Goal: Check status: Check status

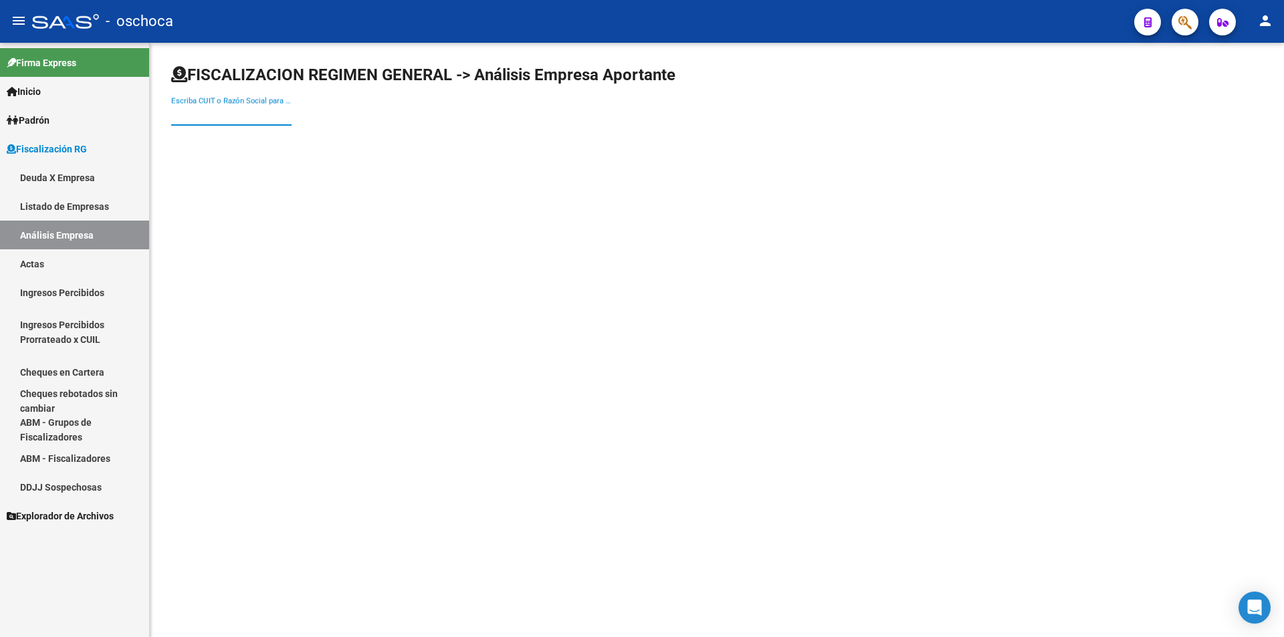
click at [252, 114] on input "Escriba CUIT o Razón Social para buscar" at bounding box center [231, 115] width 120 height 12
type input "33717003239"
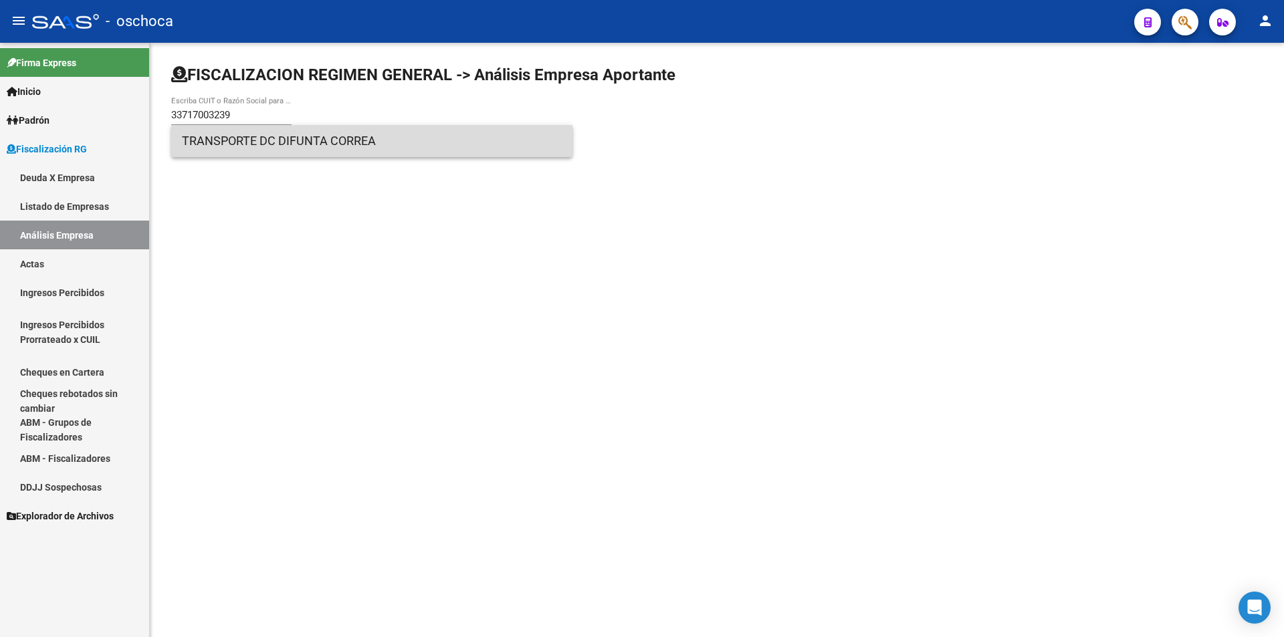
click at [292, 149] on span "TRANSPORTE DC DIFUNTA CORREA" at bounding box center [372, 141] width 380 height 32
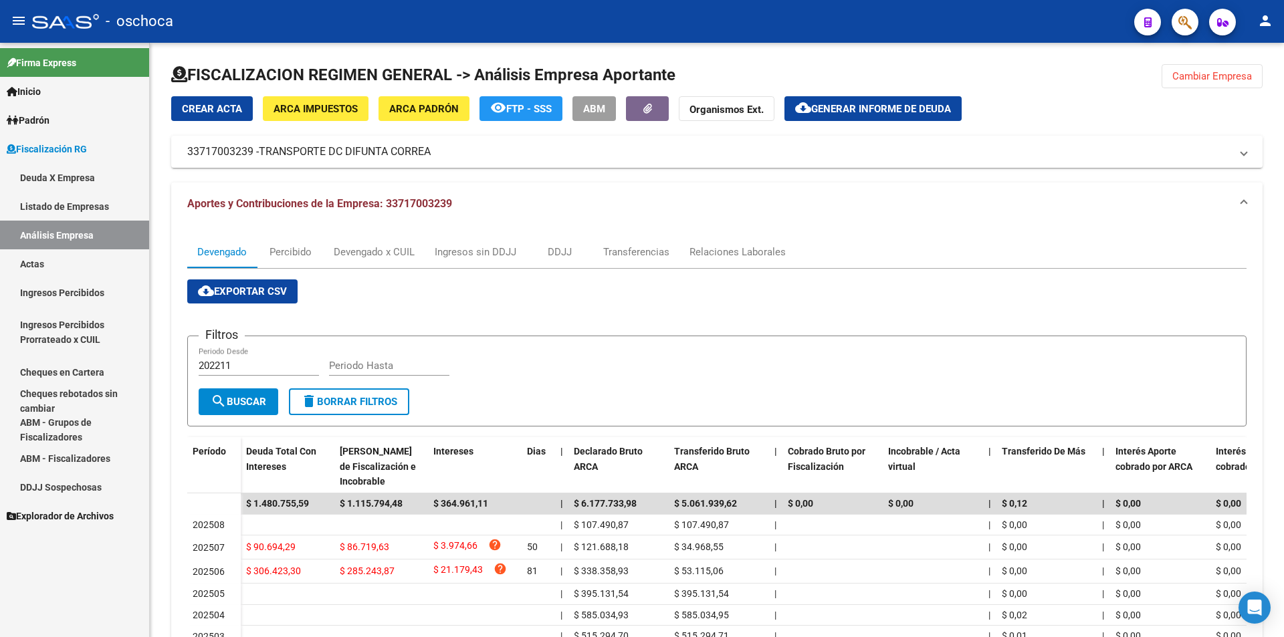
scroll to position [197, 0]
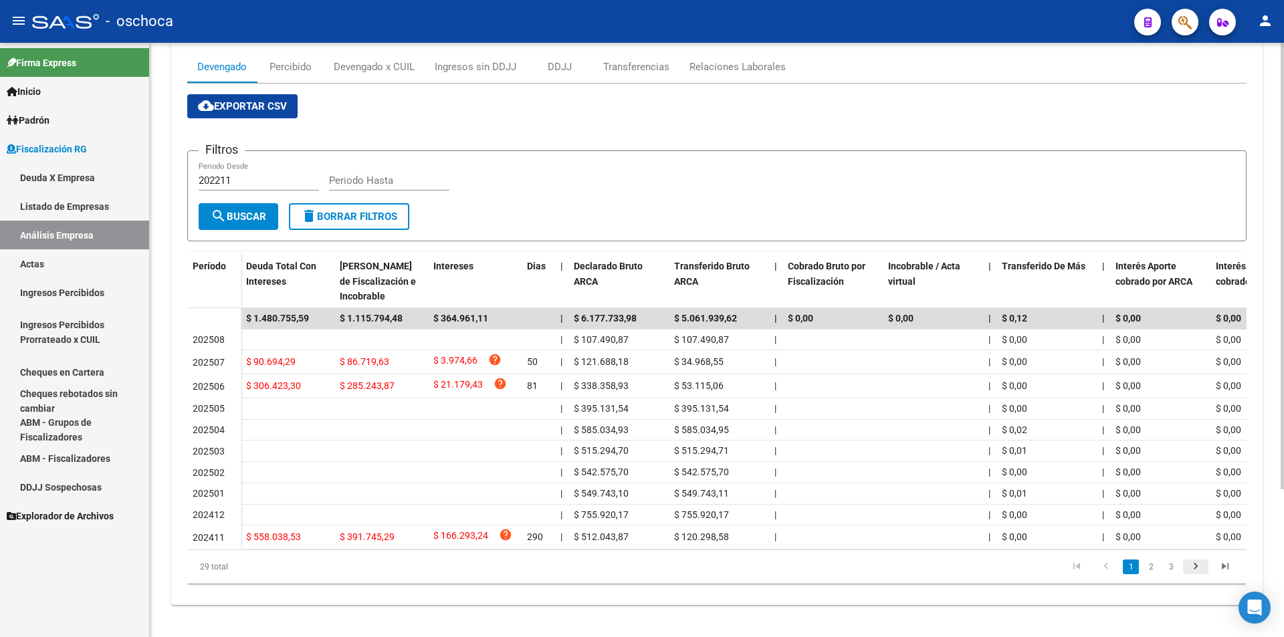
click at [1192, 563] on icon "go to next page" at bounding box center [1195, 568] width 17 height 16
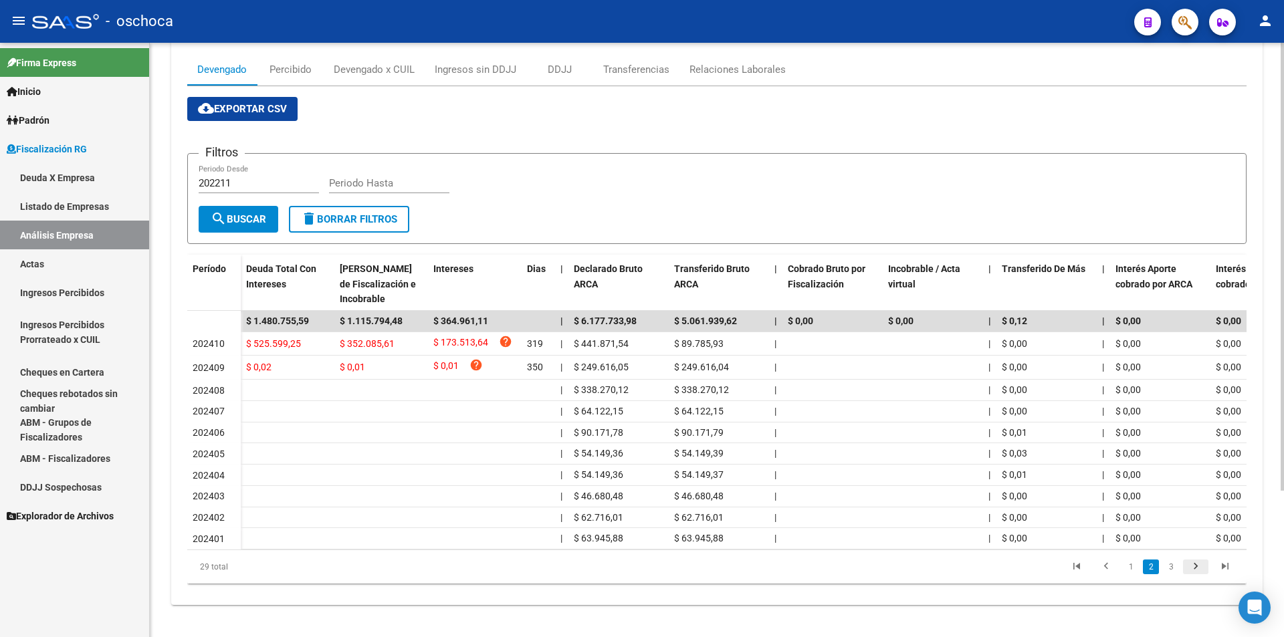
scroll to position [194, 0]
click at [302, 62] on div "Percibido" at bounding box center [290, 69] width 42 height 15
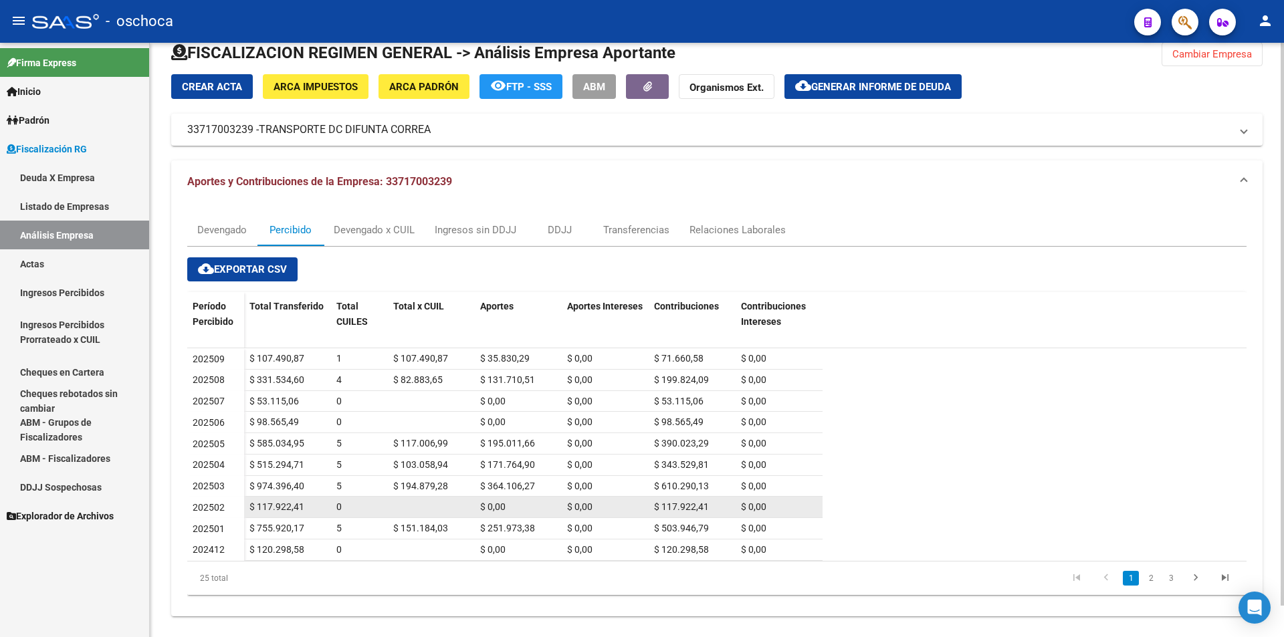
scroll to position [33, 0]
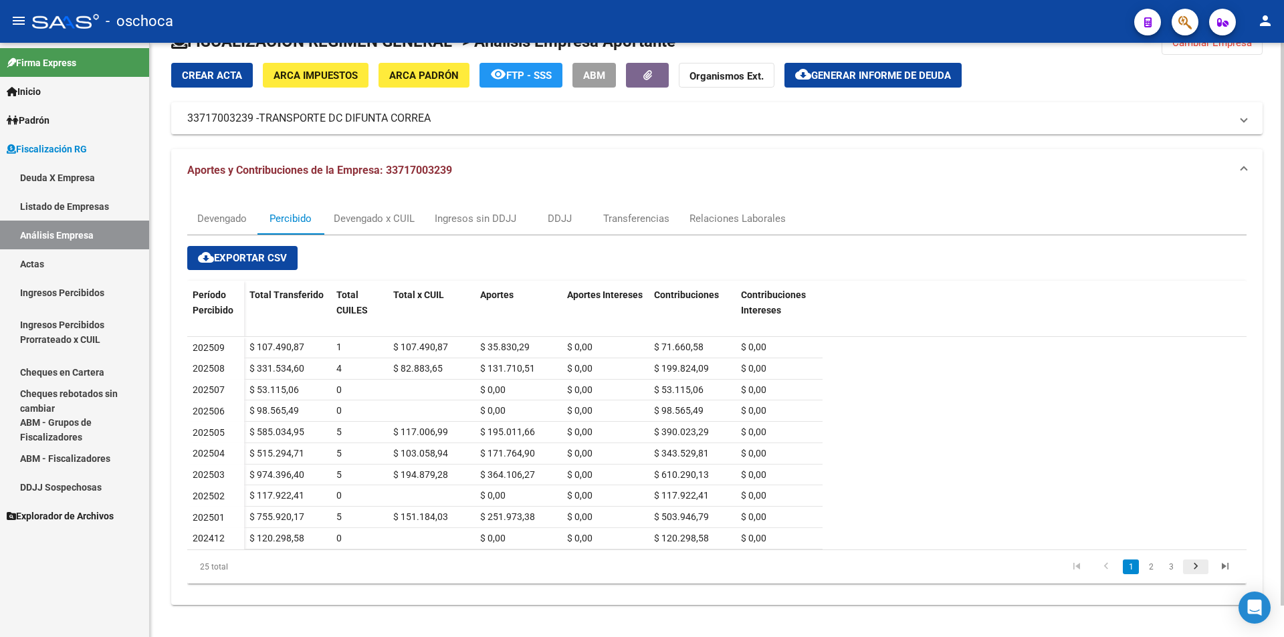
click at [1198, 568] on icon "go to next page" at bounding box center [1195, 568] width 17 height 16
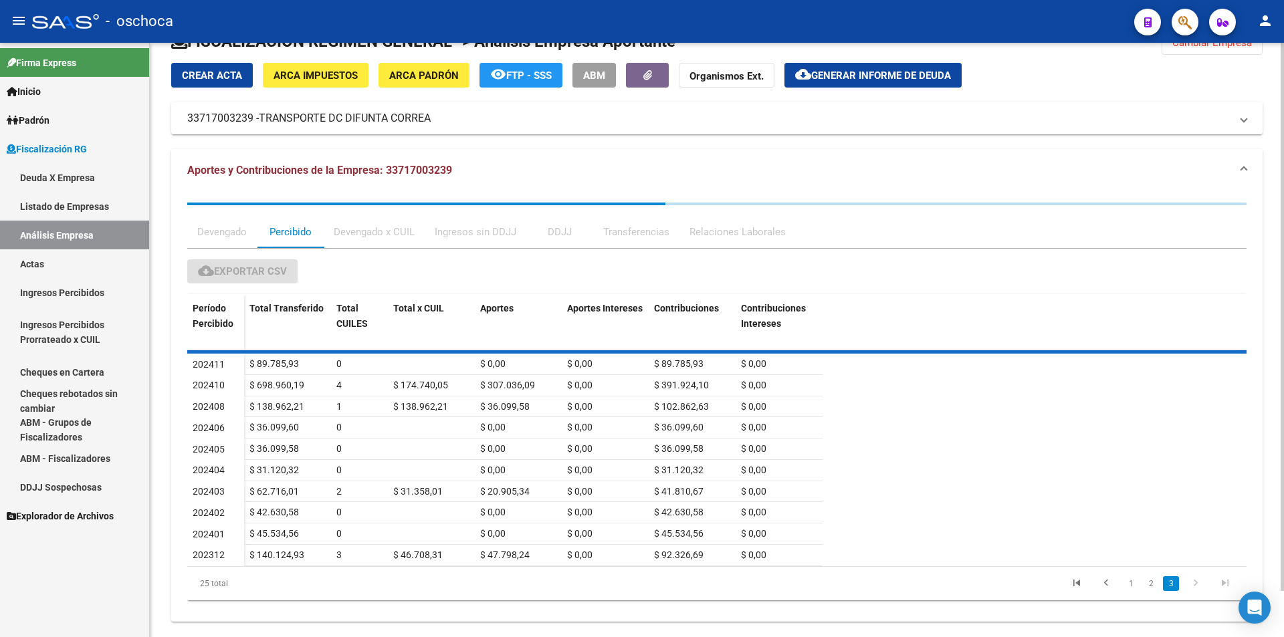
scroll to position [0, 0]
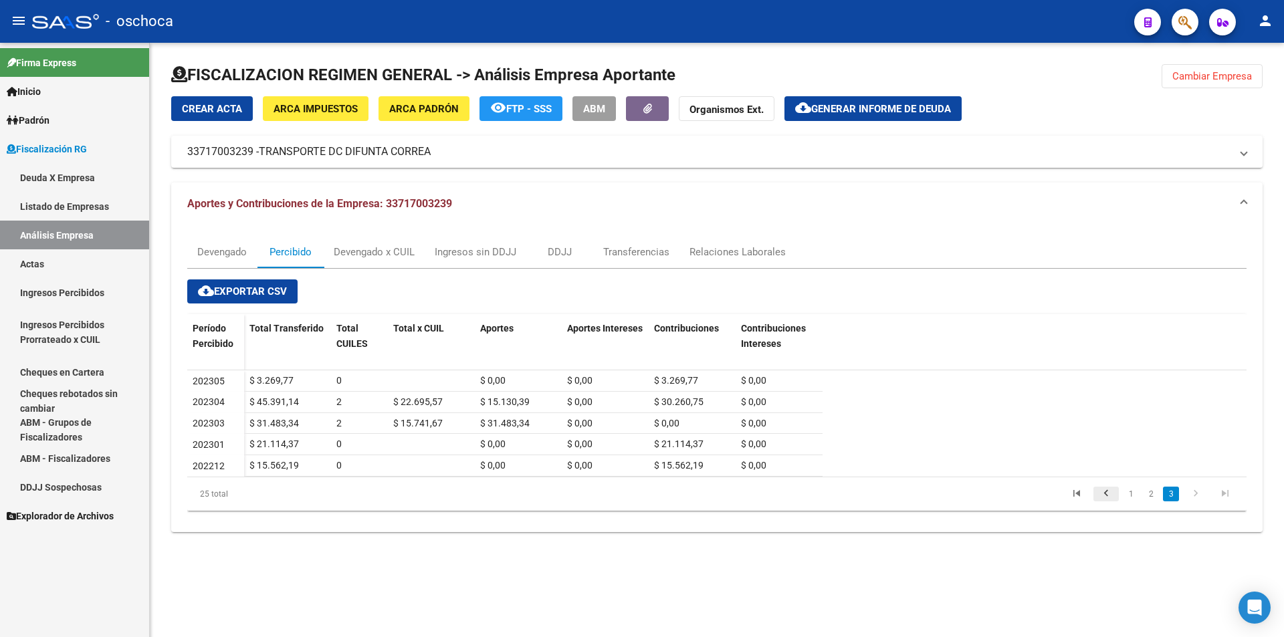
click at [1109, 491] on icon "go to previous page" at bounding box center [1105, 495] width 17 height 16
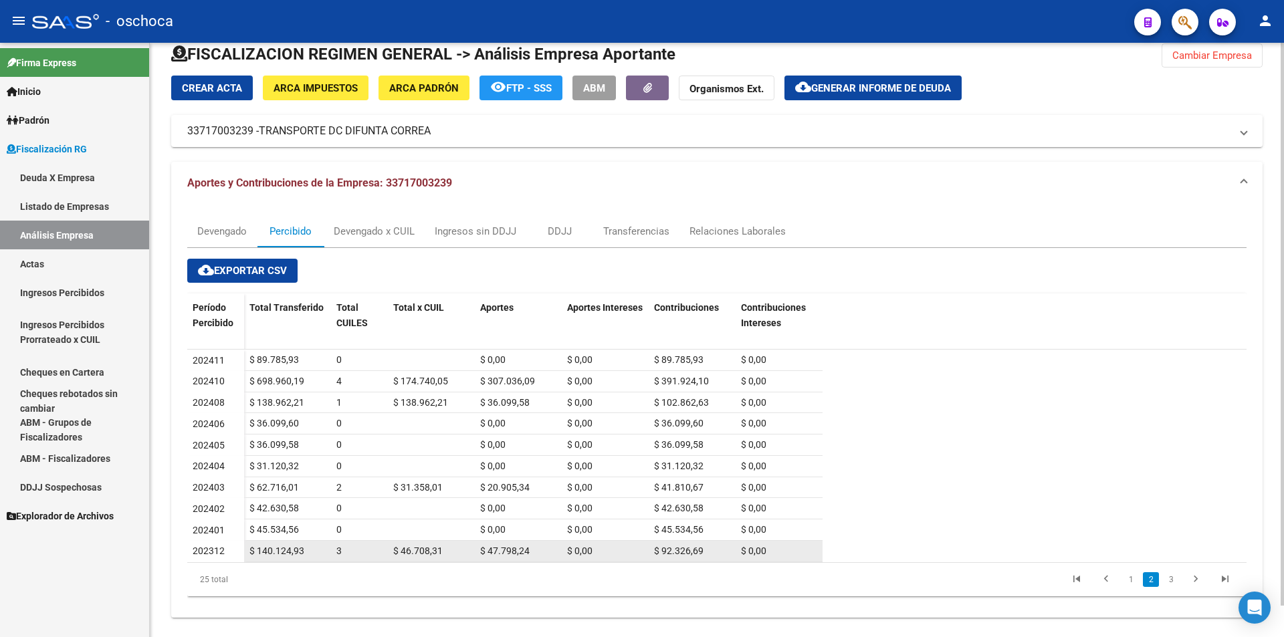
scroll to position [33, 0]
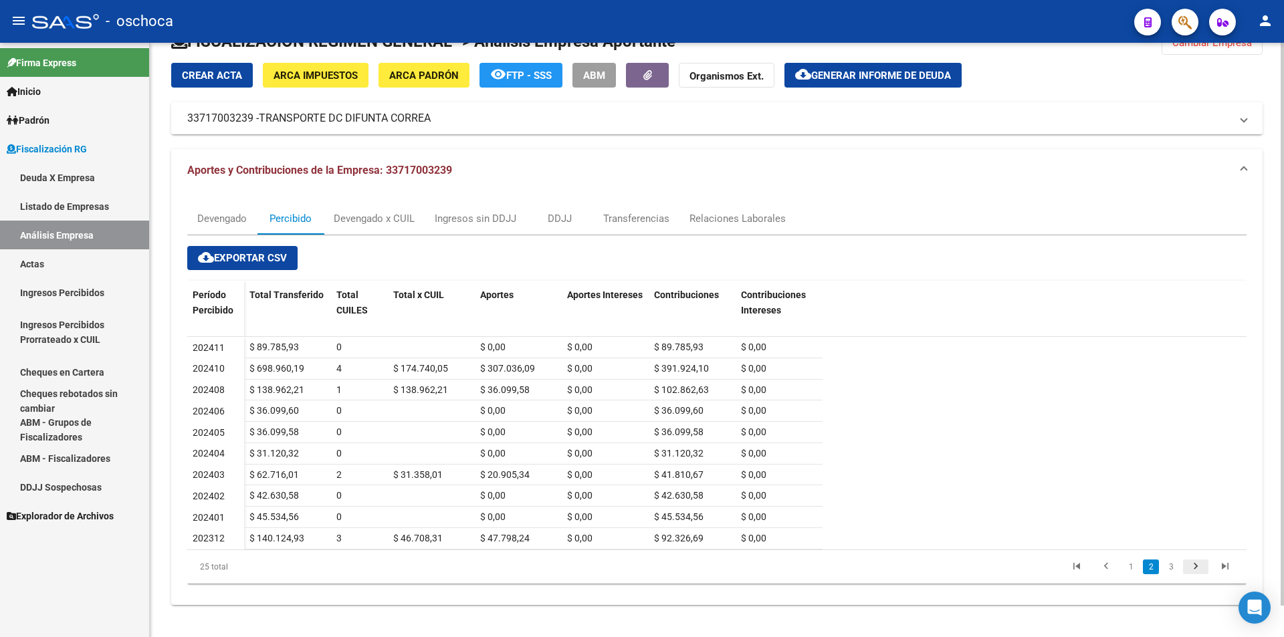
click at [1195, 566] on icon "go to next page" at bounding box center [1195, 568] width 17 height 16
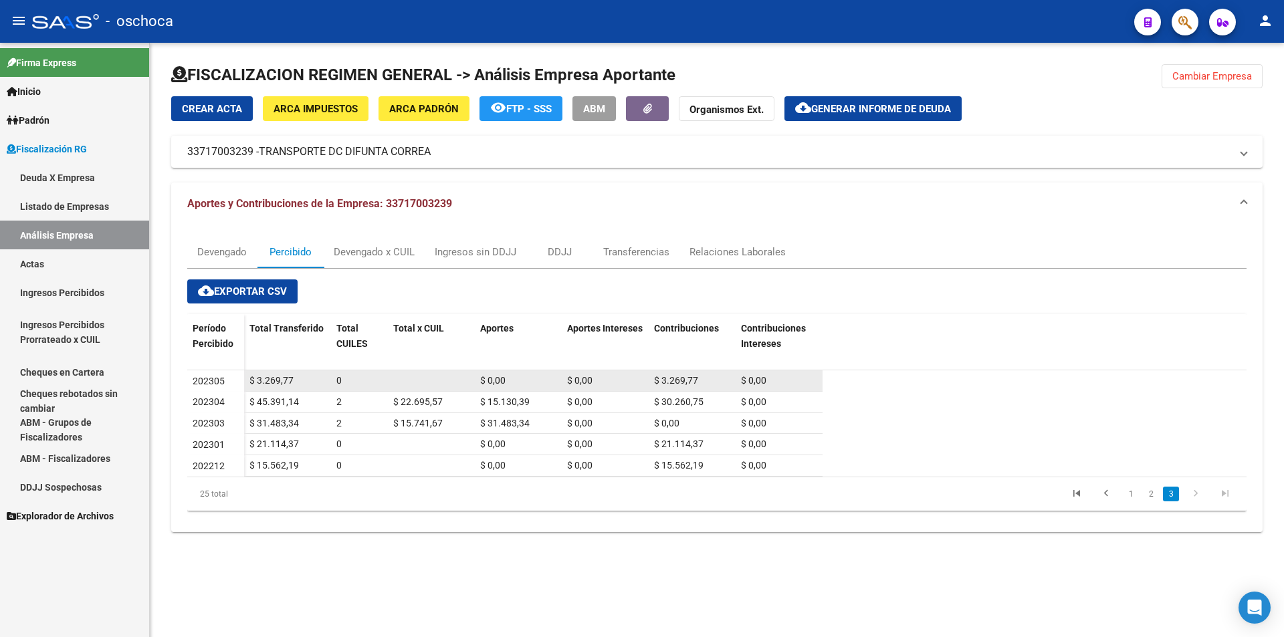
scroll to position [0, 0]
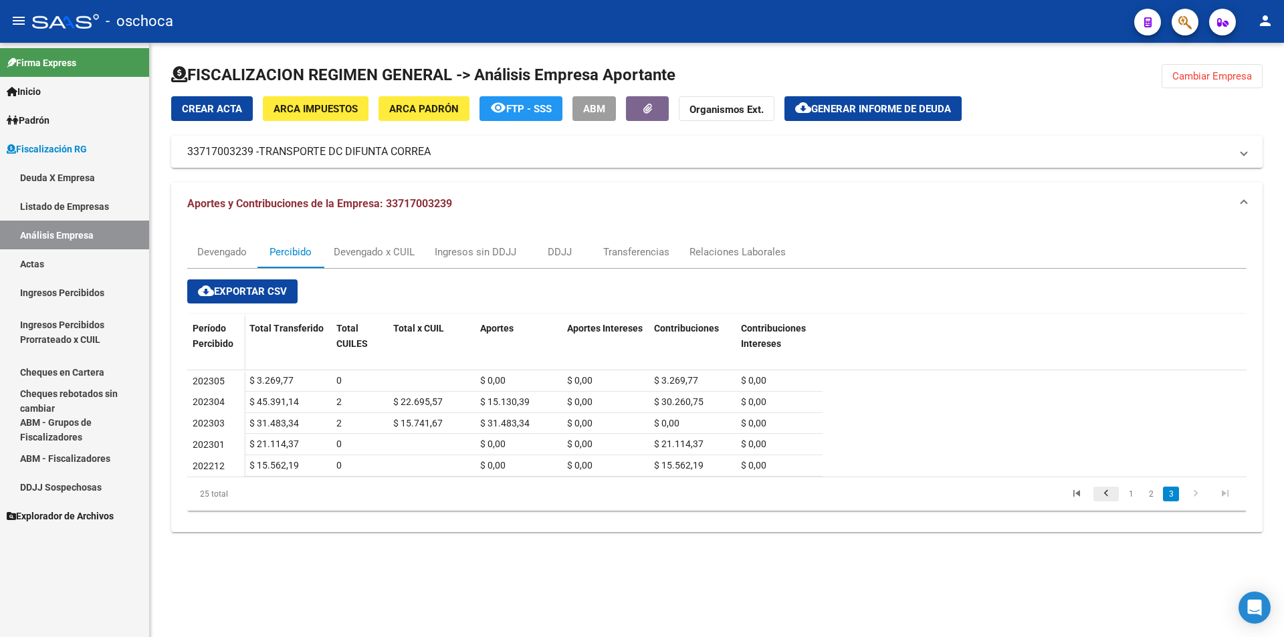
click at [1110, 494] on icon "go to previous page" at bounding box center [1105, 495] width 17 height 16
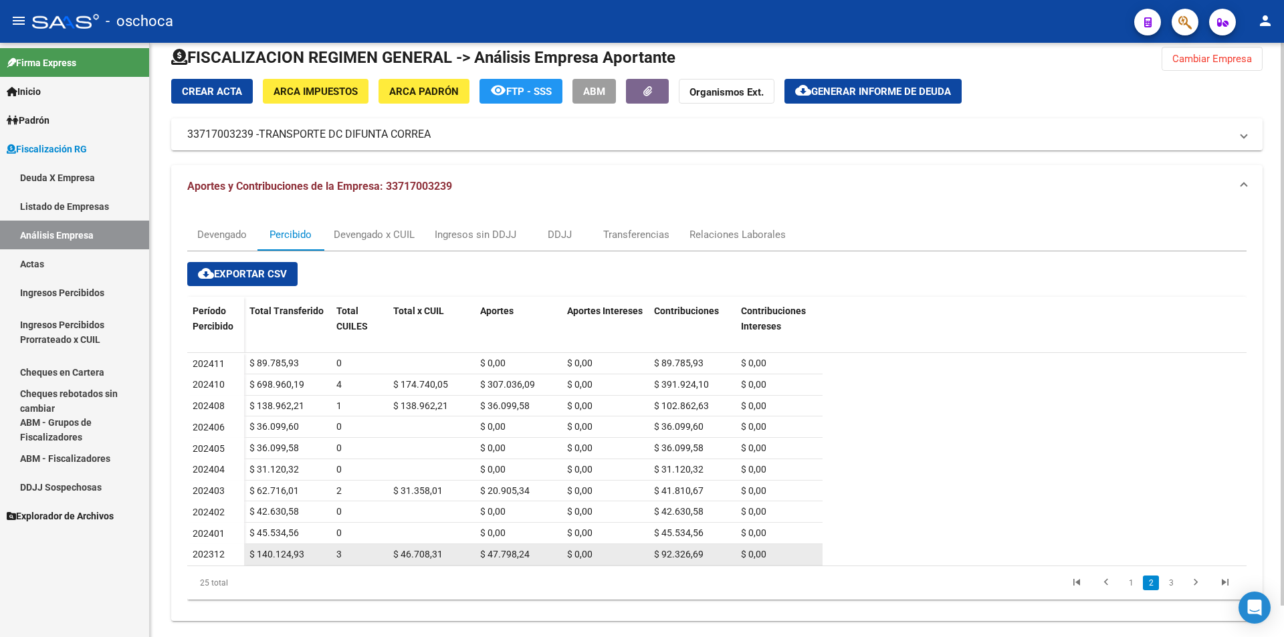
scroll to position [33, 0]
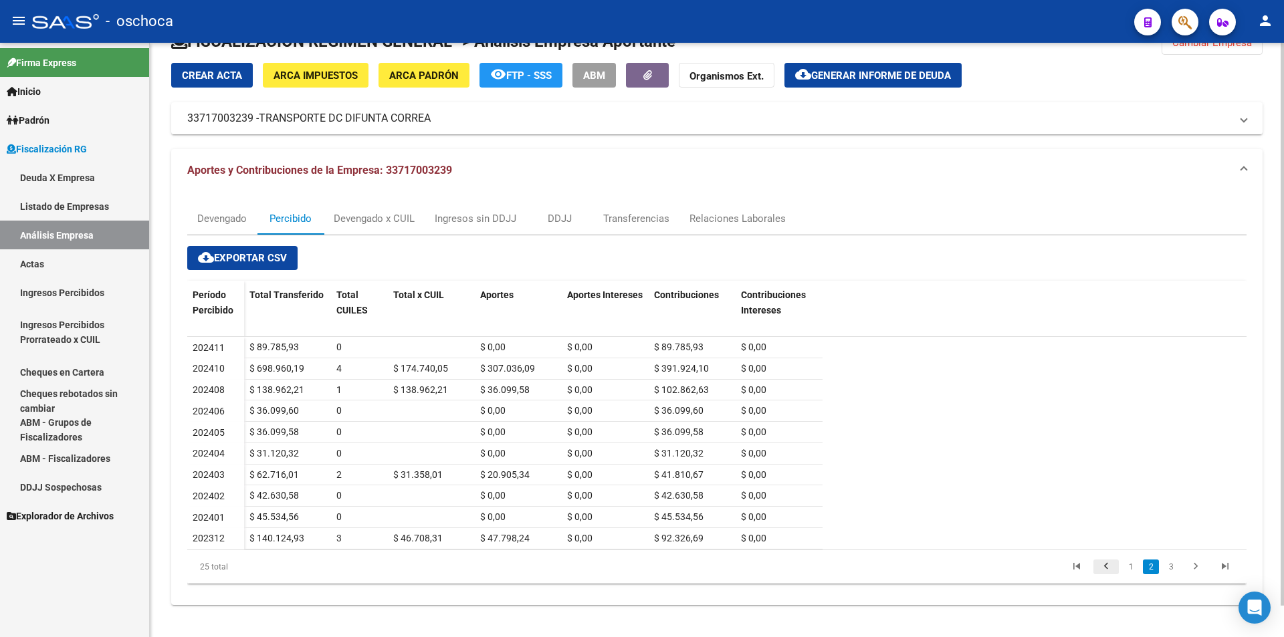
click at [1114, 562] on icon "go to previous page" at bounding box center [1105, 568] width 17 height 16
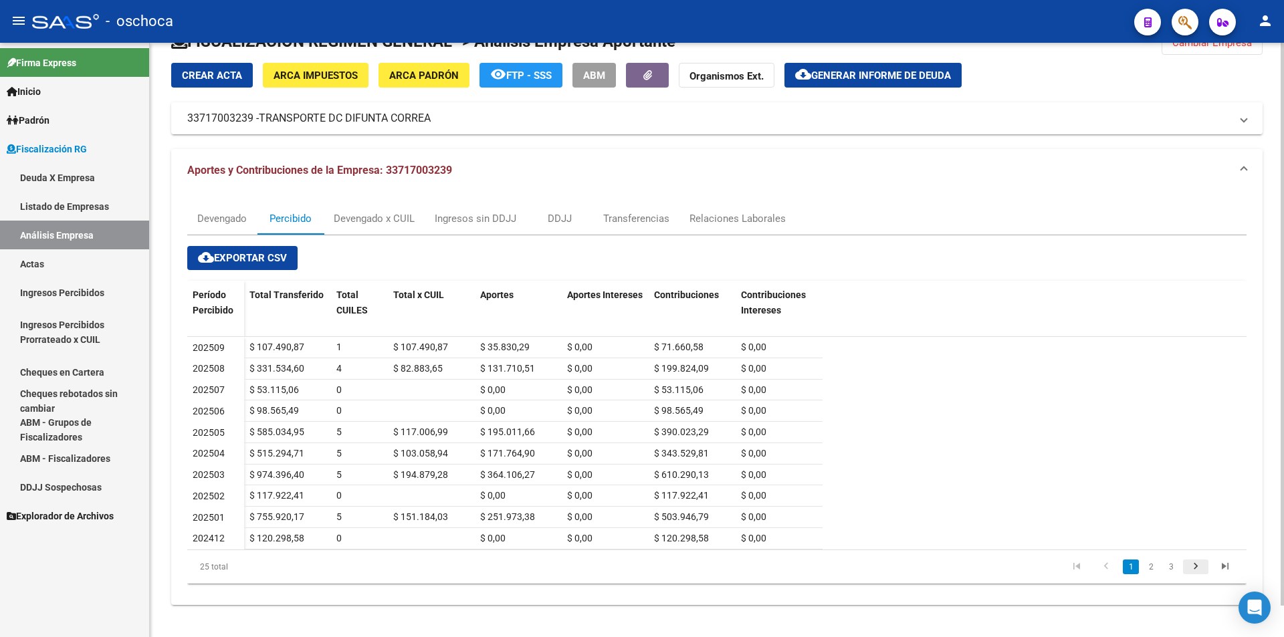
click at [1194, 572] on icon "go to next page" at bounding box center [1195, 568] width 17 height 16
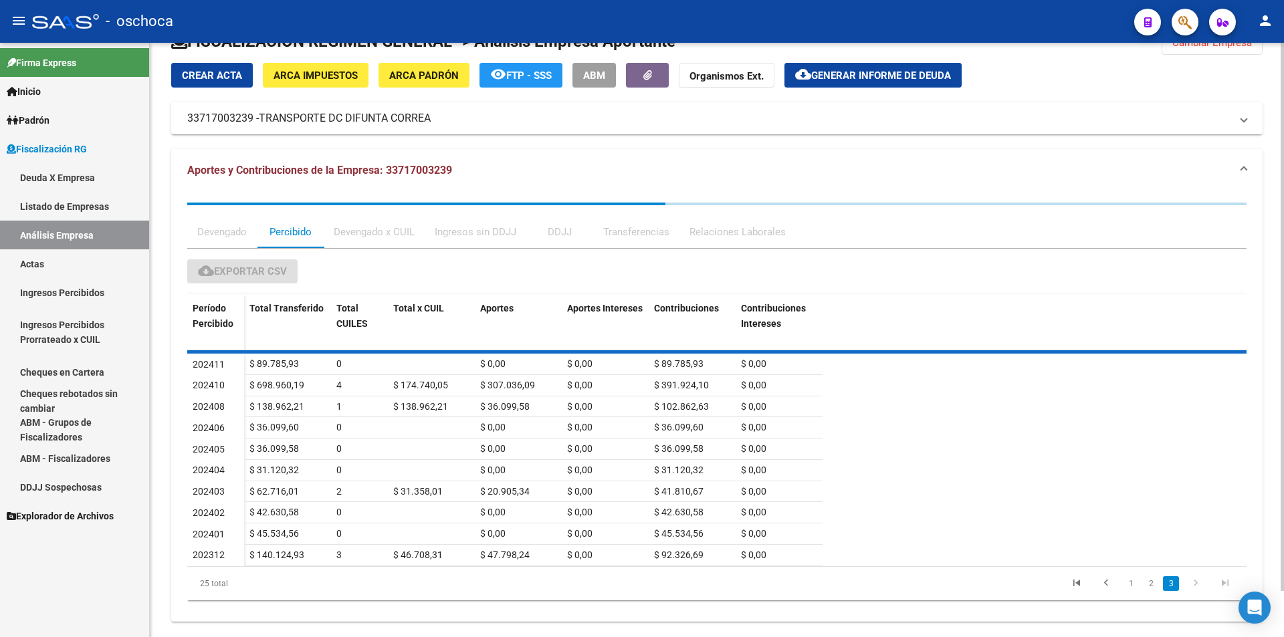
scroll to position [0, 0]
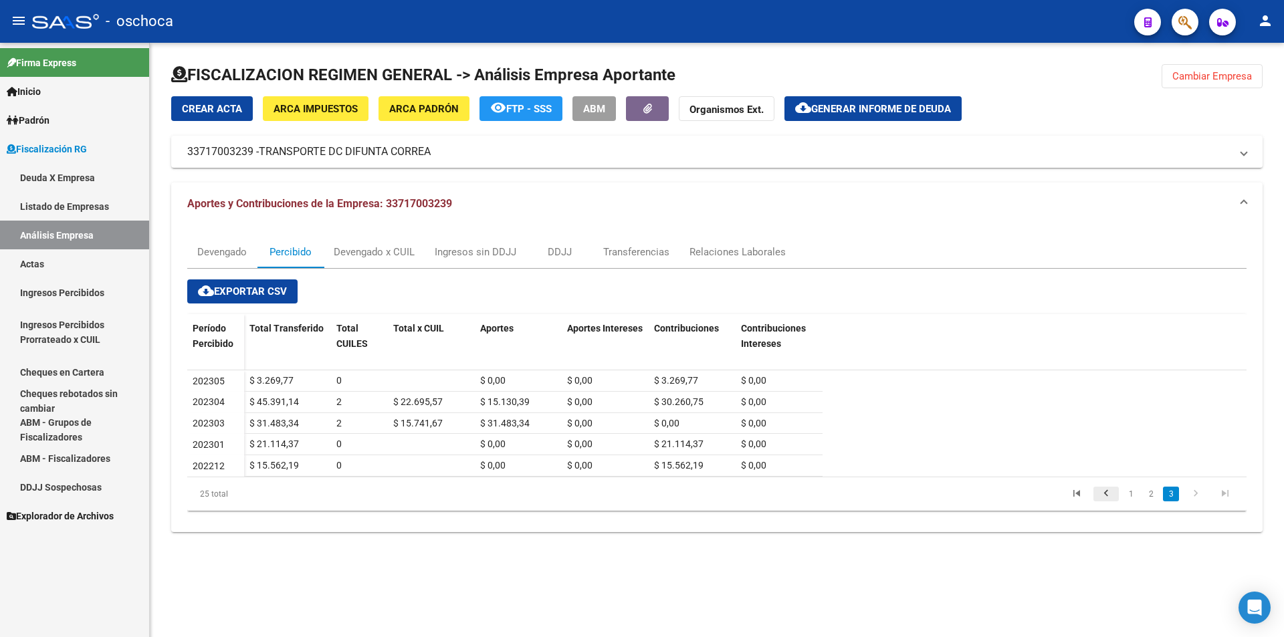
click at [1107, 498] on icon "go to previous page" at bounding box center [1105, 495] width 17 height 16
